Goal: Use online tool/utility: Utilize a website feature to perform a specific function

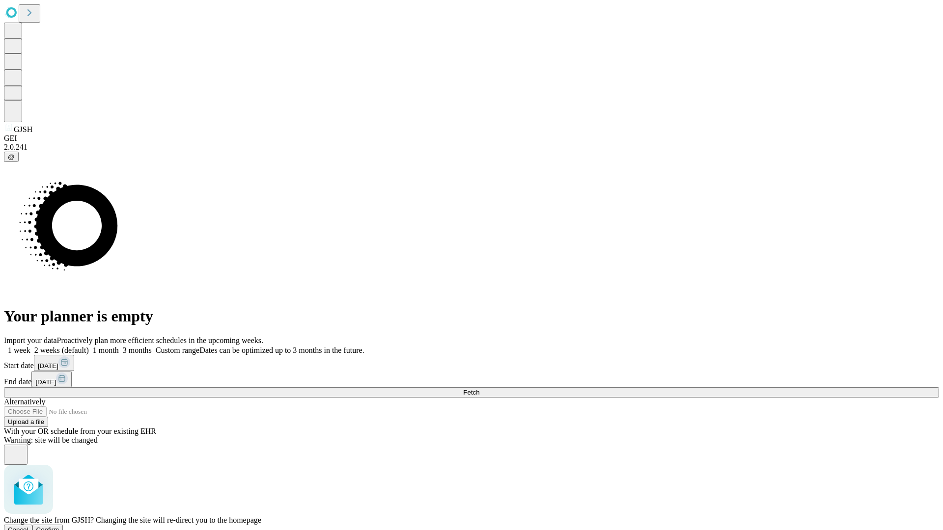
click at [59, 526] on span "Confirm" at bounding box center [47, 529] width 23 height 7
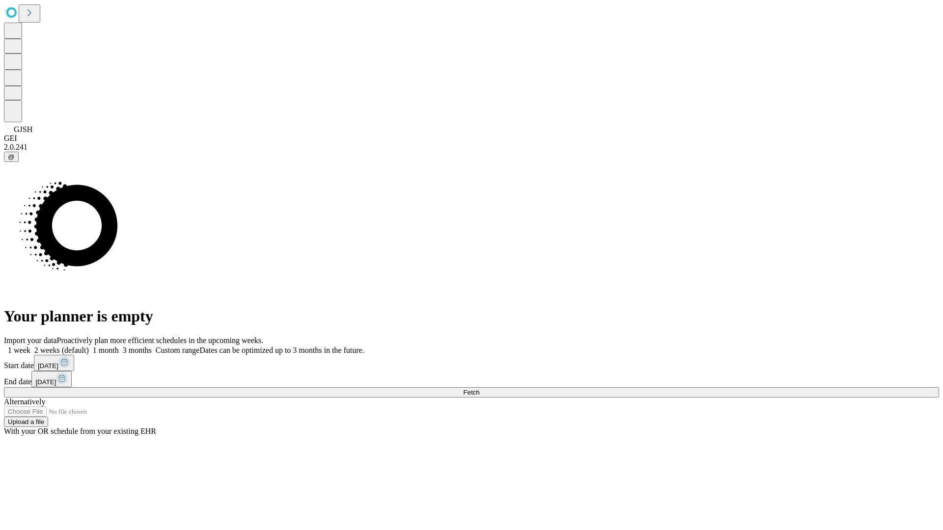
click at [30, 346] on label "1 week" at bounding box center [17, 350] width 27 height 8
click at [479, 389] on span "Fetch" at bounding box center [471, 392] width 16 height 7
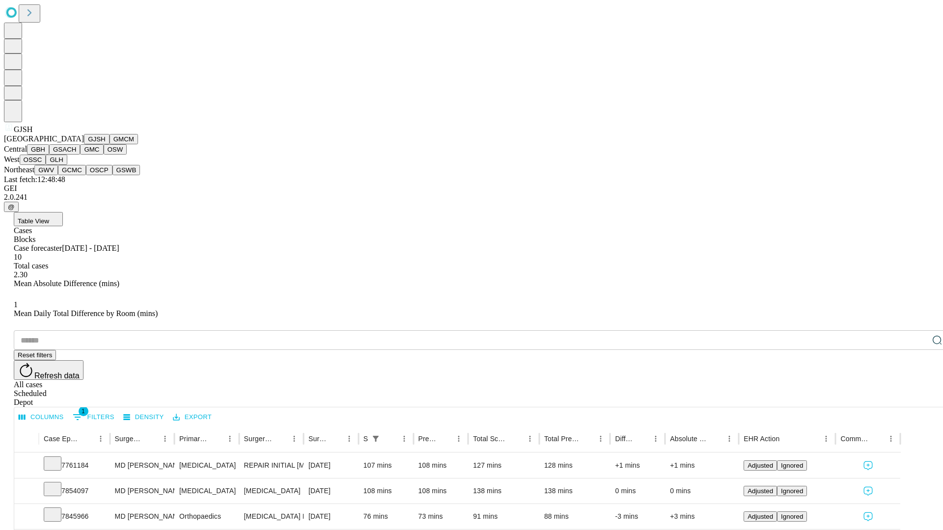
click at [110, 144] on button "GMCM" at bounding box center [124, 139] width 28 height 10
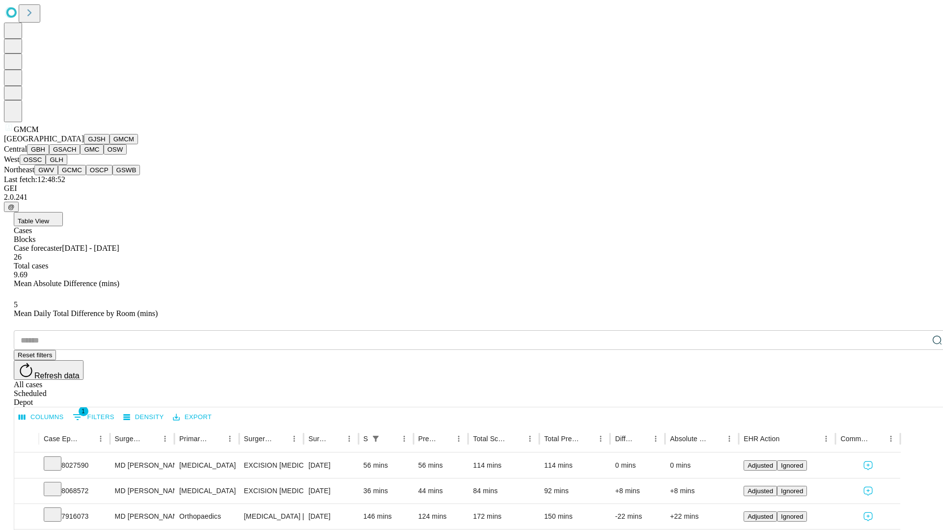
click at [49, 155] on button "GBH" at bounding box center [38, 149] width 22 height 10
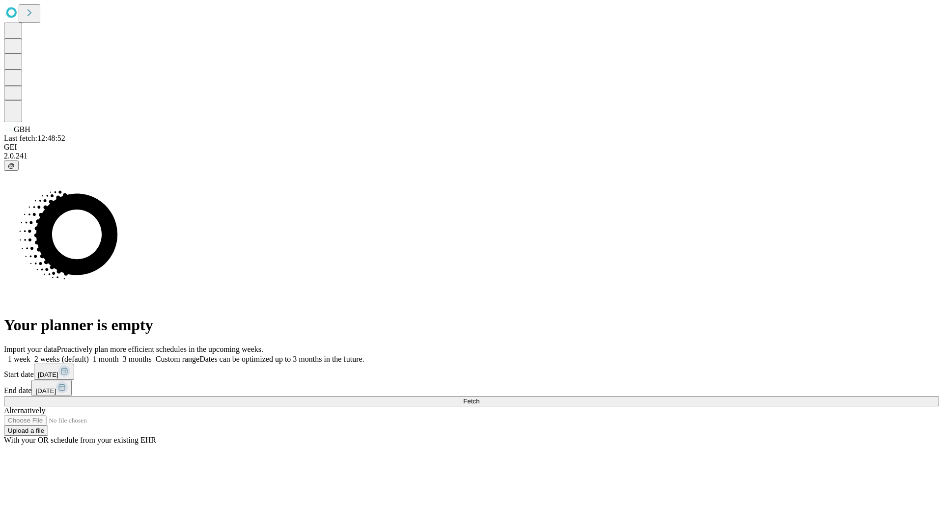
click at [479, 398] on span "Fetch" at bounding box center [471, 401] width 16 height 7
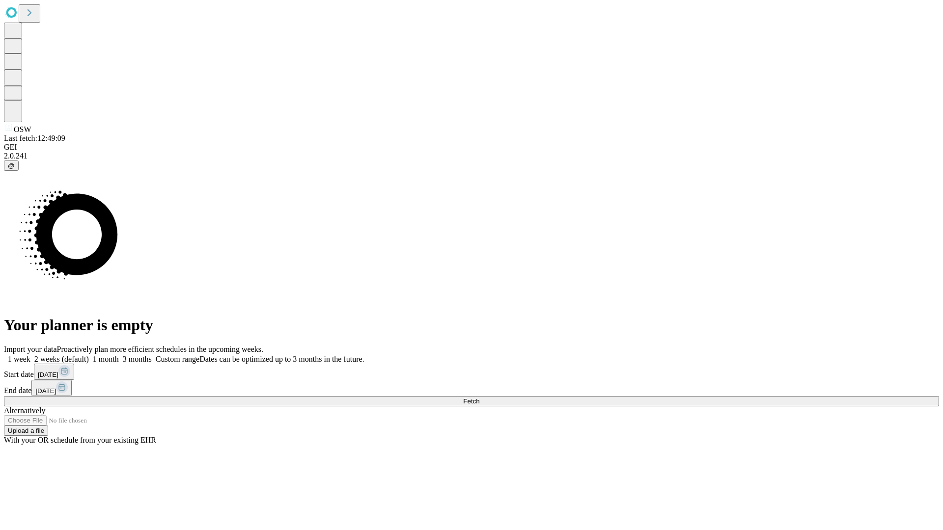
click at [30, 355] on label "1 week" at bounding box center [17, 359] width 27 height 8
click at [479, 398] on span "Fetch" at bounding box center [471, 401] width 16 height 7
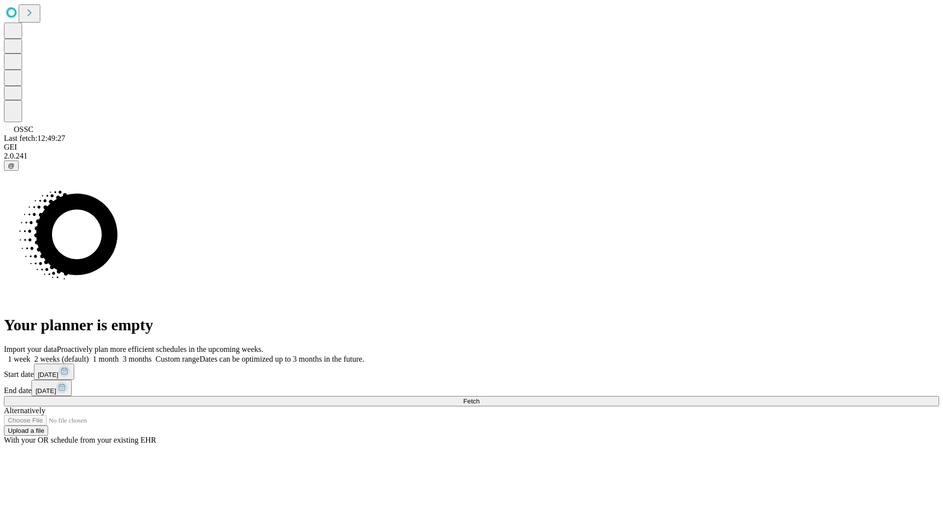
click at [30, 355] on label "1 week" at bounding box center [17, 359] width 27 height 8
click at [479, 398] on span "Fetch" at bounding box center [471, 401] width 16 height 7
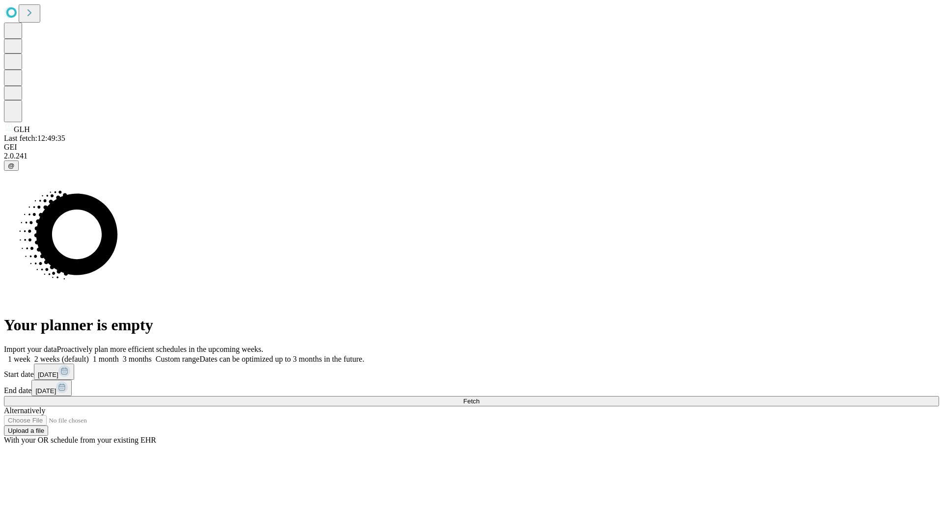
click at [30, 355] on label "1 week" at bounding box center [17, 359] width 27 height 8
click at [479, 398] on span "Fetch" at bounding box center [471, 401] width 16 height 7
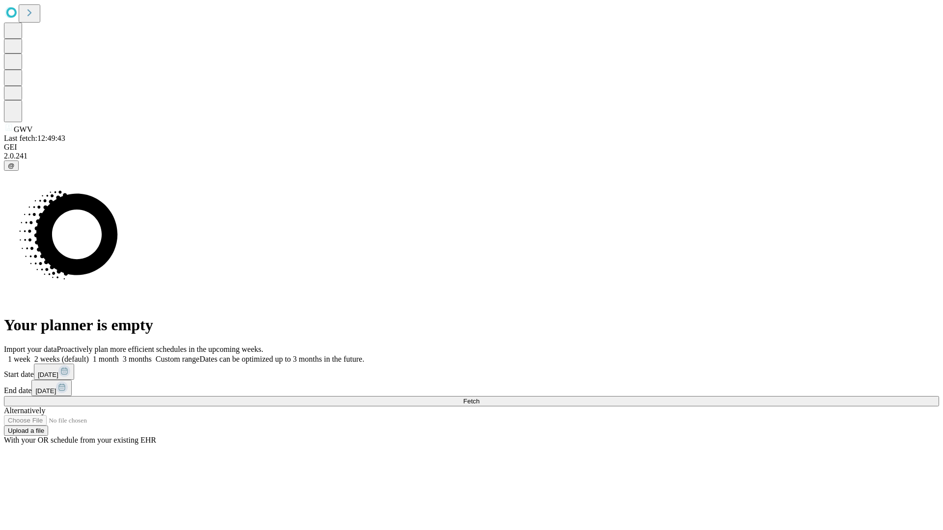
click at [30, 355] on label "1 week" at bounding box center [17, 359] width 27 height 8
click at [479, 398] on span "Fetch" at bounding box center [471, 401] width 16 height 7
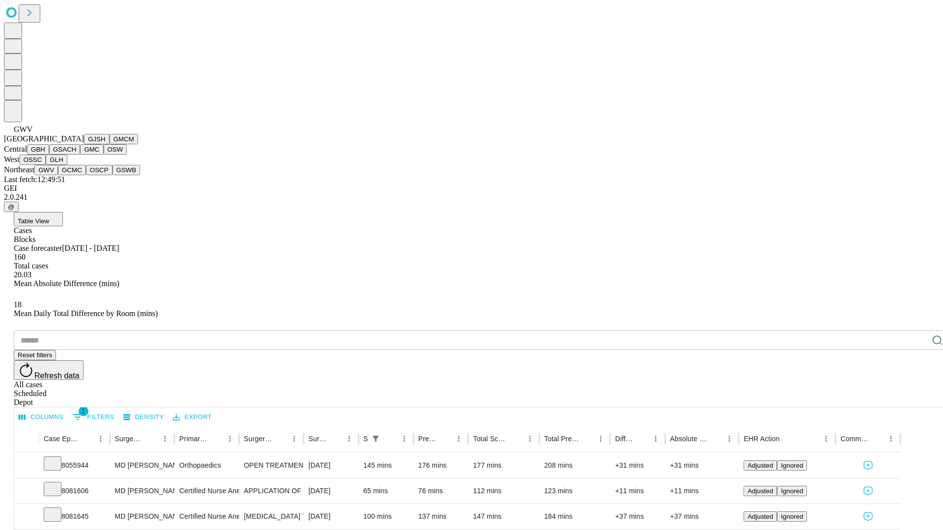
click at [76, 175] on button "GCMC" at bounding box center [72, 170] width 28 height 10
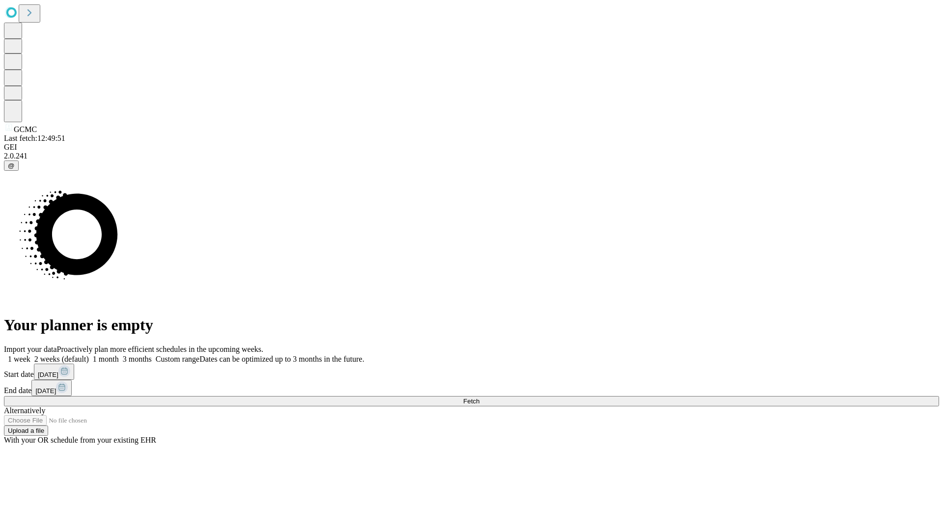
click at [30, 355] on label "1 week" at bounding box center [17, 359] width 27 height 8
click at [479, 398] on span "Fetch" at bounding box center [471, 401] width 16 height 7
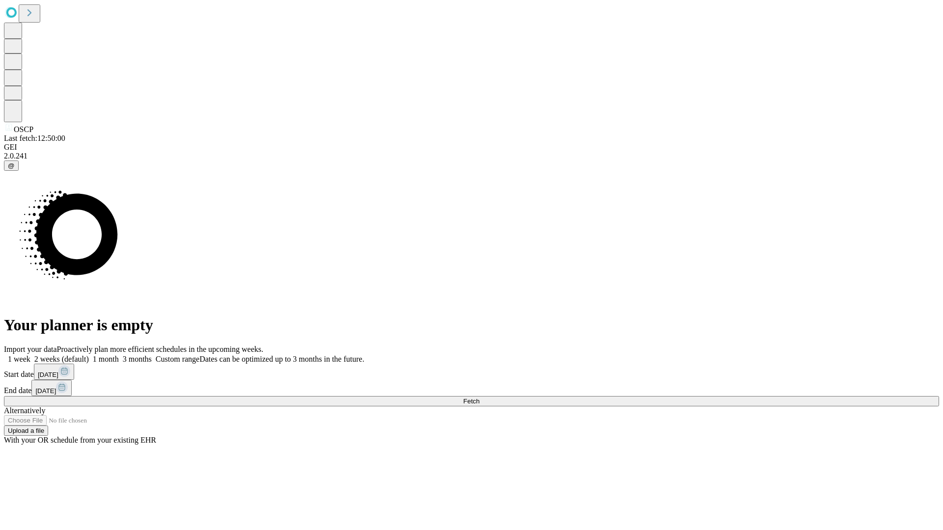
click at [30, 355] on label "1 week" at bounding box center [17, 359] width 27 height 8
click at [479, 398] on span "Fetch" at bounding box center [471, 401] width 16 height 7
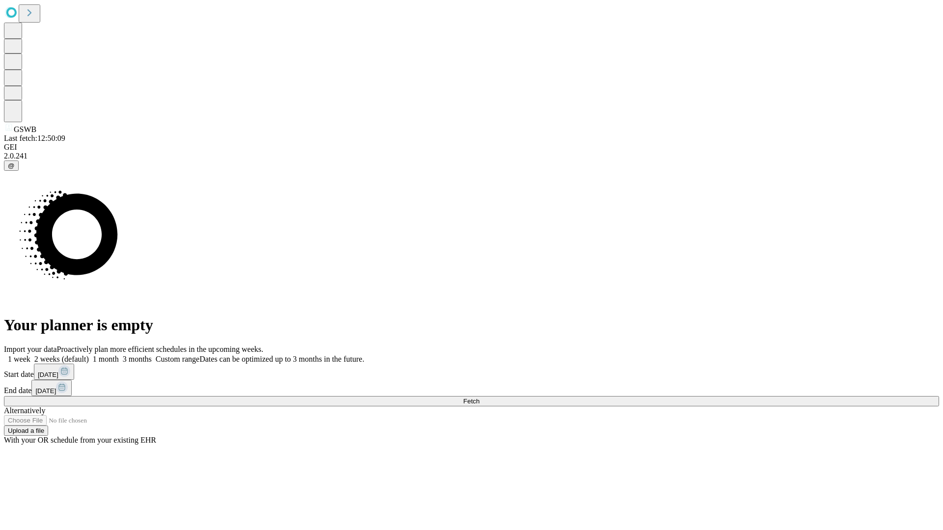
click at [30, 355] on label "1 week" at bounding box center [17, 359] width 27 height 8
click at [479, 398] on span "Fetch" at bounding box center [471, 401] width 16 height 7
